Goal: Book appointment/travel/reservation

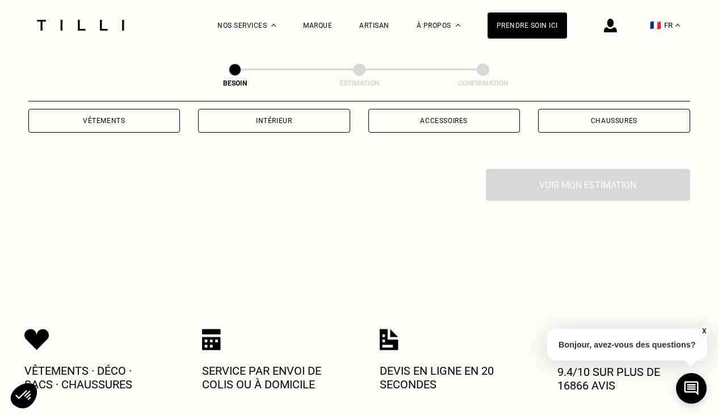
scroll to position [343, 0]
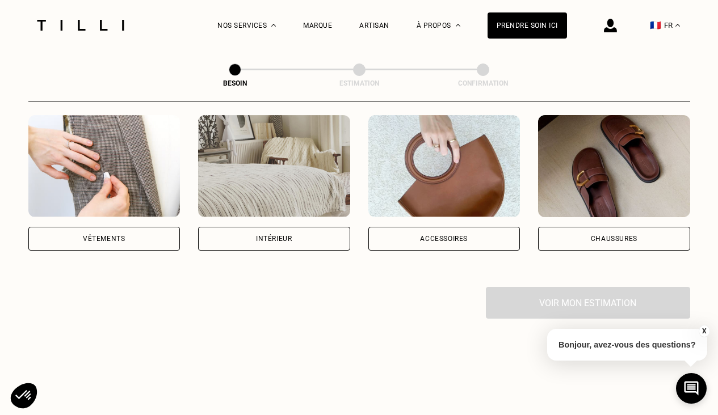
scroll to position [221, 0]
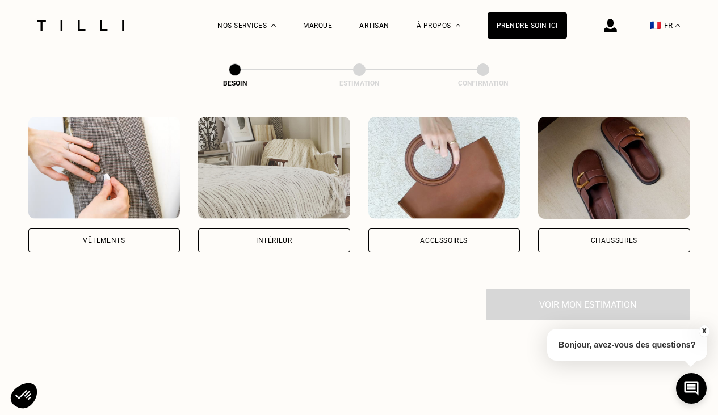
click at [290, 237] on div "Intérieur" at bounding box center [274, 240] width 36 height 7
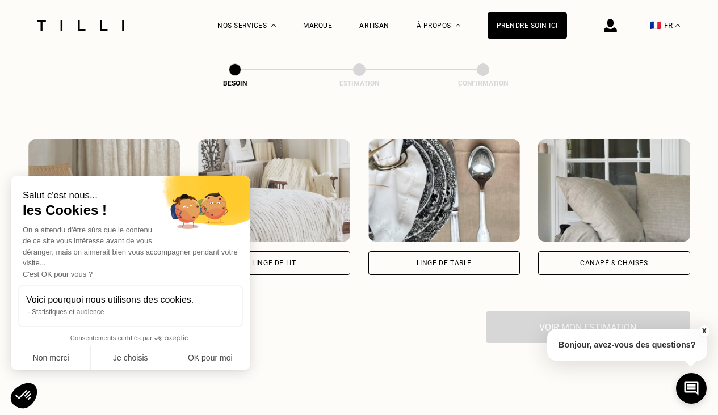
scroll to position [537, 0]
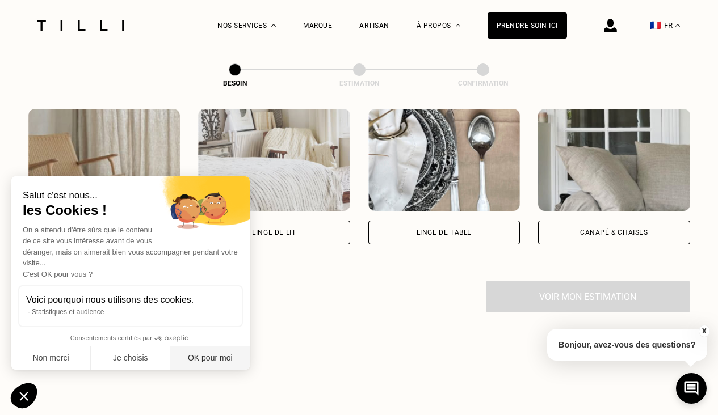
click at [213, 357] on button "OK pour moi" at bounding box center [209, 359] width 79 height 24
checkbox input "true"
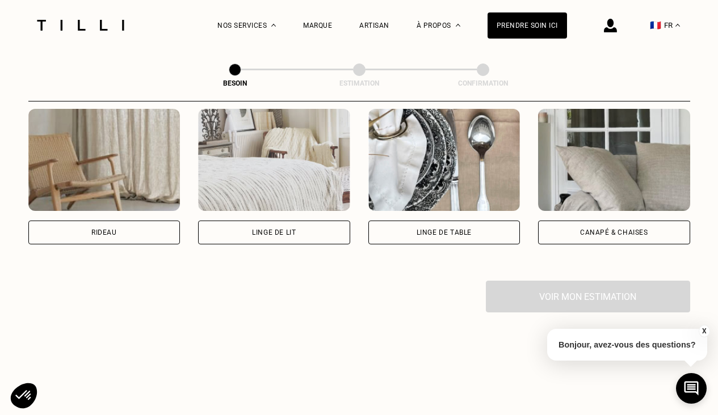
click at [102, 229] on div "Rideau" at bounding box center [104, 232] width 26 height 7
select select "FR"
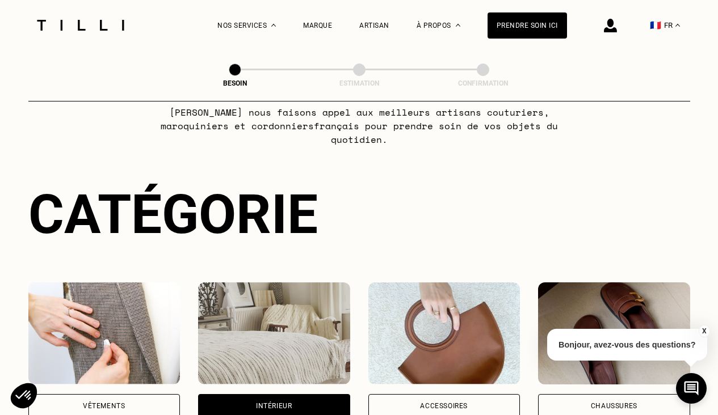
scroll to position [54, 0]
